Goal: Communication & Community: Ask a question

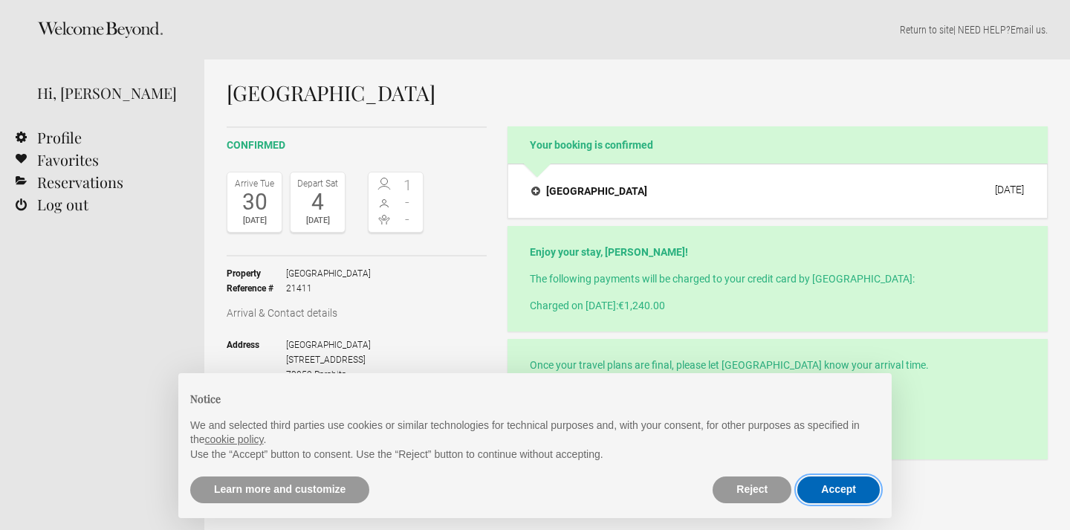
click at [854, 497] on button "Accept" at bounding box center [838, 489] width 82 height 27
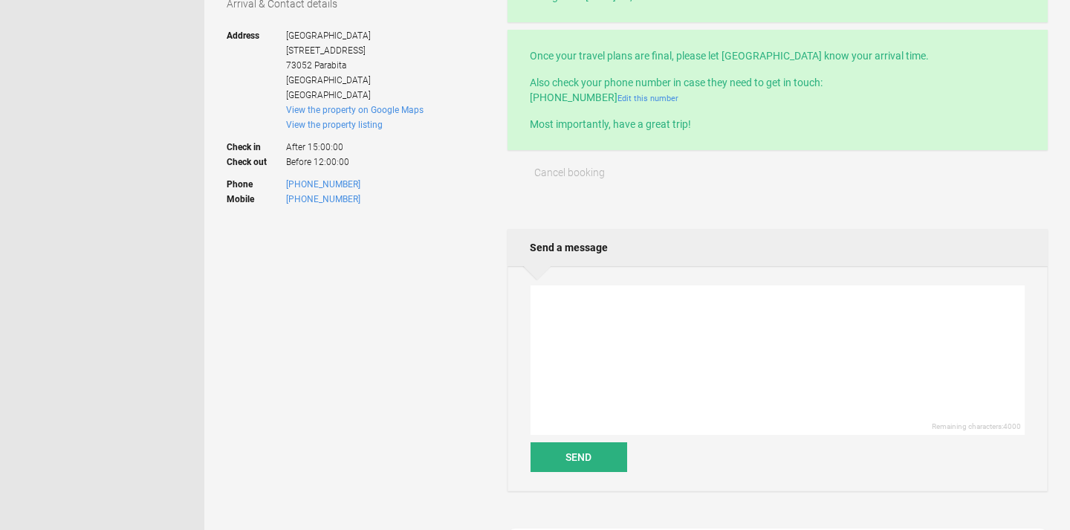
scroll to position [314, 0]
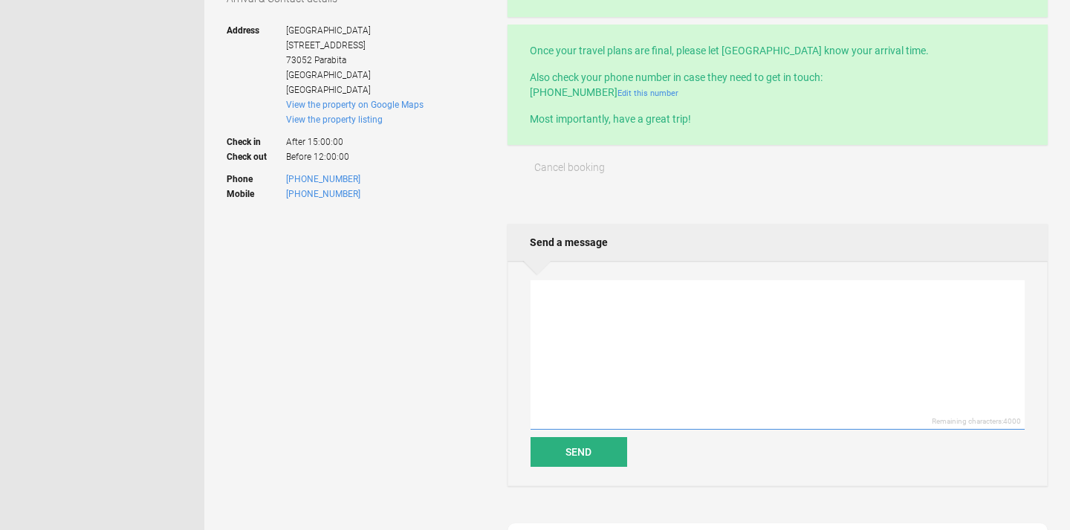
click at [655, 305] on textarea at bounding box center [777, 354] width 494 height 149
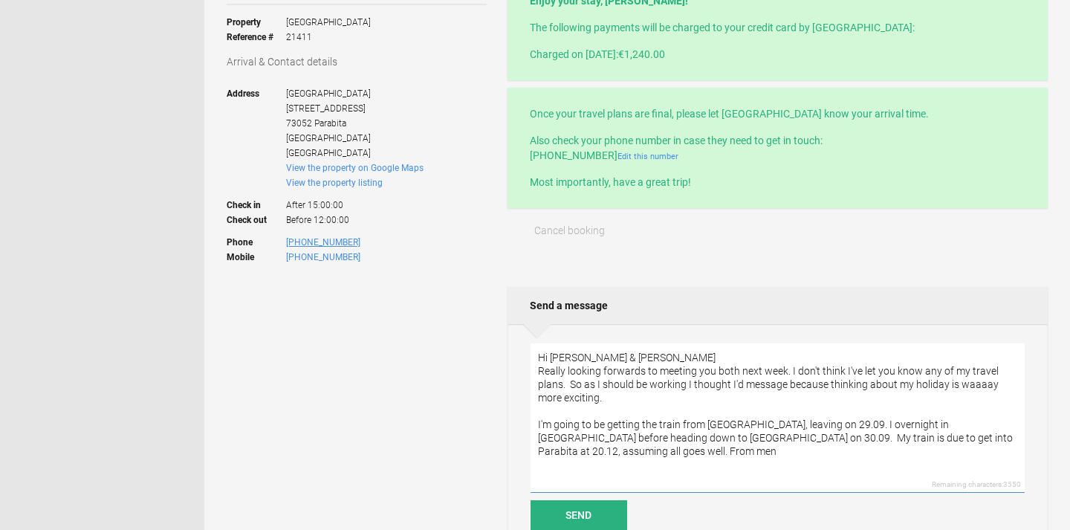
scroll to position [248, 0]
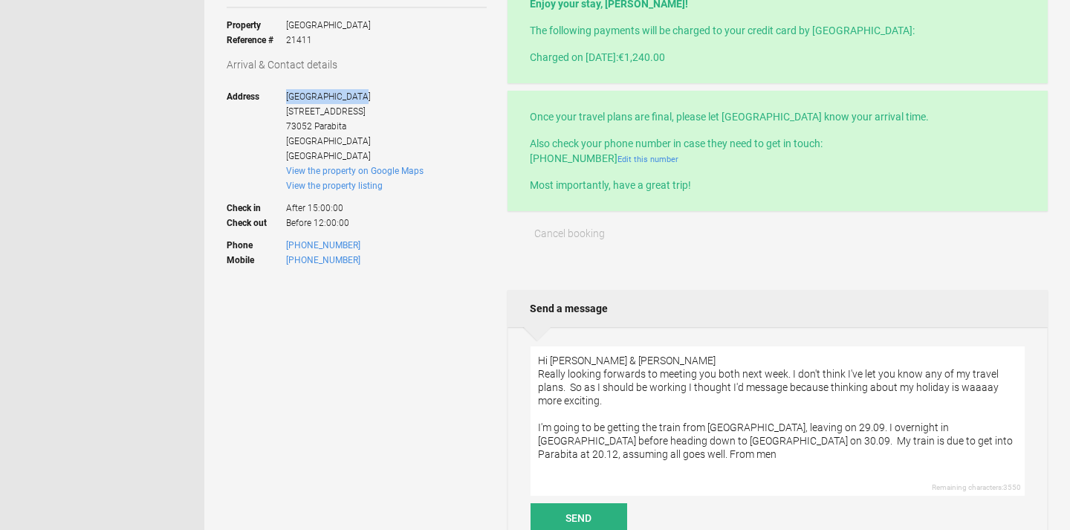
drag, startPoint x: 287, startPoint y: 93, endPoint x: 357, endPoint y: 93, distance: 69.8
click at [357, 93] on span "Palazzo Piccinno [STREET_ADDRESS]" at bounding box center [354, 126] width 137 height 74
copy span "[GEOGRAPHIC_DATA]"
click at [611, 459] on textarea "Hi [PERSON_NAME] & [PERSON_NAME] Really looking forwards to meeting you both ne…" at bounding box center [777, 420] width 494 height 149
paste textarea "[GEOGRAPHIC_DATA]"
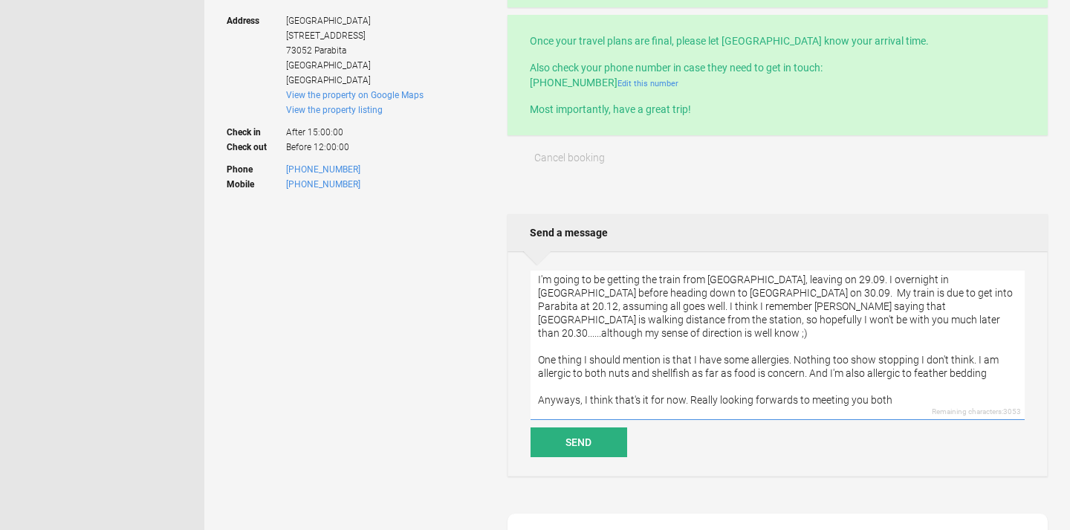
scroll to position [85, 0]
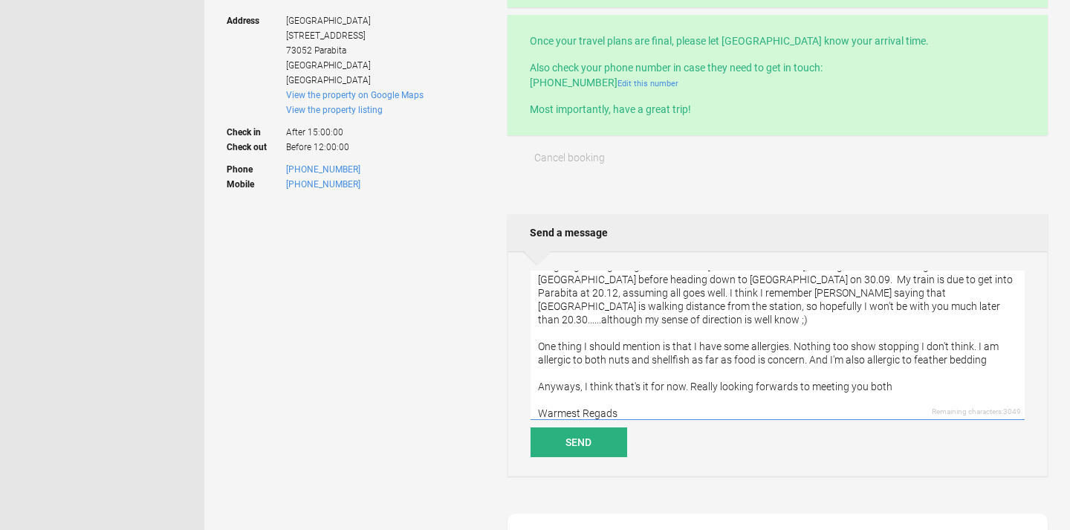
click at [606, 402] on textarea "Hi [PERSON_NAME] & [PERSON_NAME] Really looking forwards to meeting you both ne…" at bounding box center [777, 344] width 494 height 149
click at [605, 402] on textarea "Hi [PERSON_NAME] & [PERSON_NAME] Really looking forwards to meeting you both ne…" at bounding box center [777, 344] width 494 height 149
type textarea "Hi [PERSON_NAME] & [PERSON_NAME] Really looking forwards to meeting you both ne…"
click at [579, 446] on button "Send" at bounding box center [578, 442] width 97 height 30
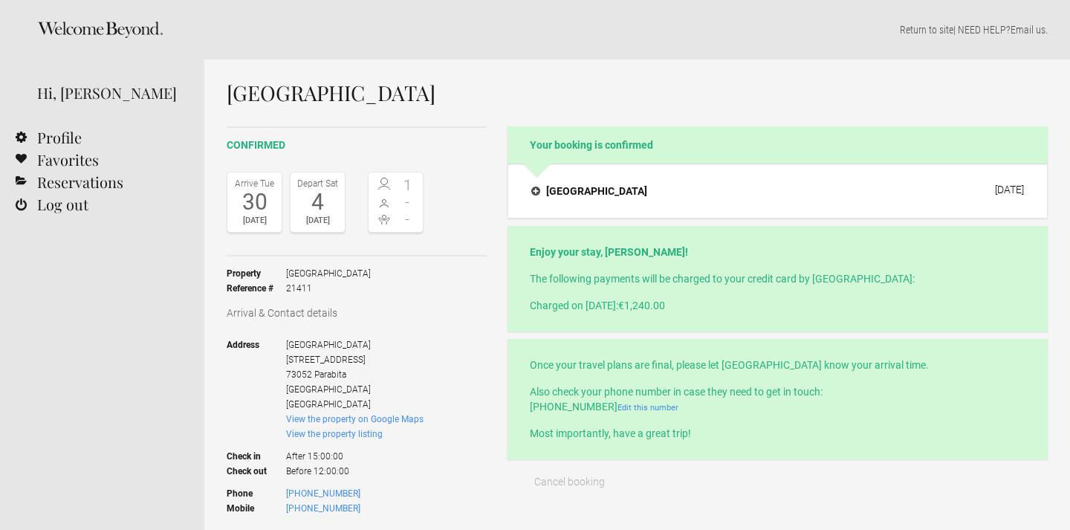
scroll to position [0, 0]
click at [143, 32] on icon at bounding box center [99, 30] width 122 height 16
